Goal: Task Accomplishment & Management: Use online tool/utility

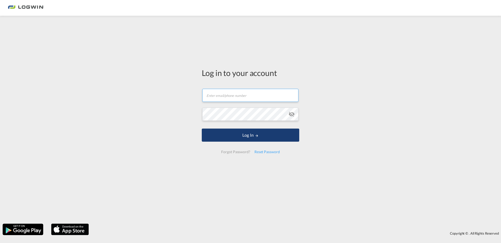
type input "[PERSON_NAME][EMAIL_ADDRESS][DOMAIN_NAME]"
click at [263, 136] on button "Log In" at bounding box center [251, 135] width 98 height 13
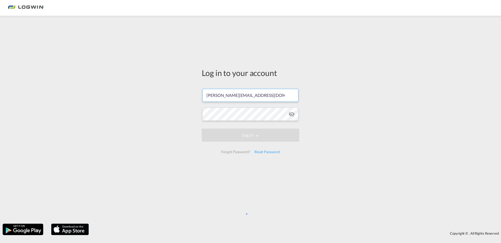
scroll to position [0, 2]
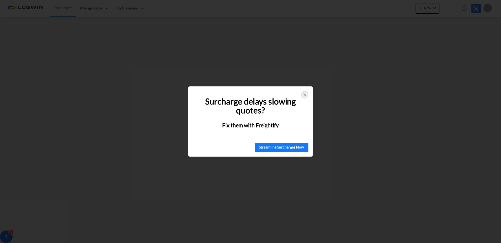
click at [307, 95] on div at bounding box center [304, 94] width 7 height 7
